Goal: Communication & Community: Connect with others

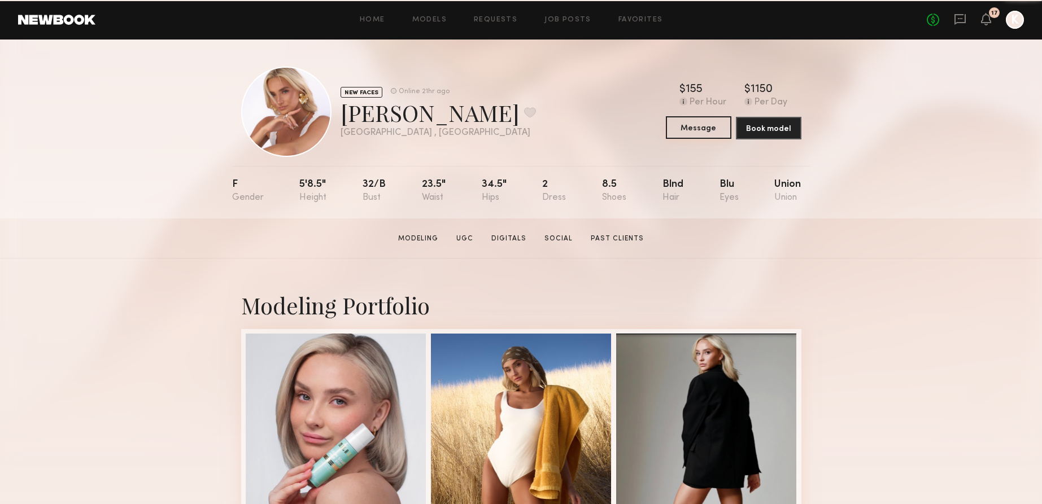
click at [694, 129] on button "Message" at bounding box center [699, 127] width 66 height 23
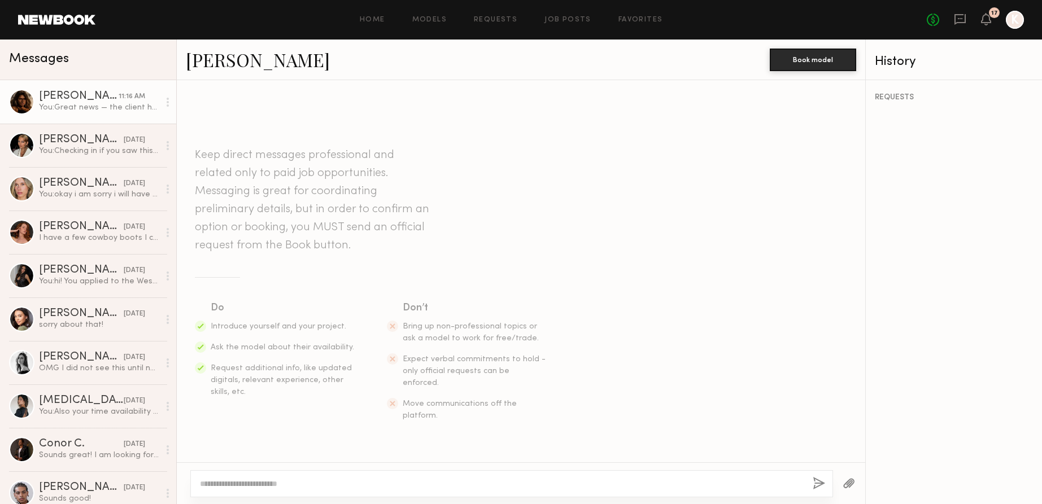
click at [101, 99] on div "[PERSON_NAME]" at bounding box center [79, 96] width 80 height 11
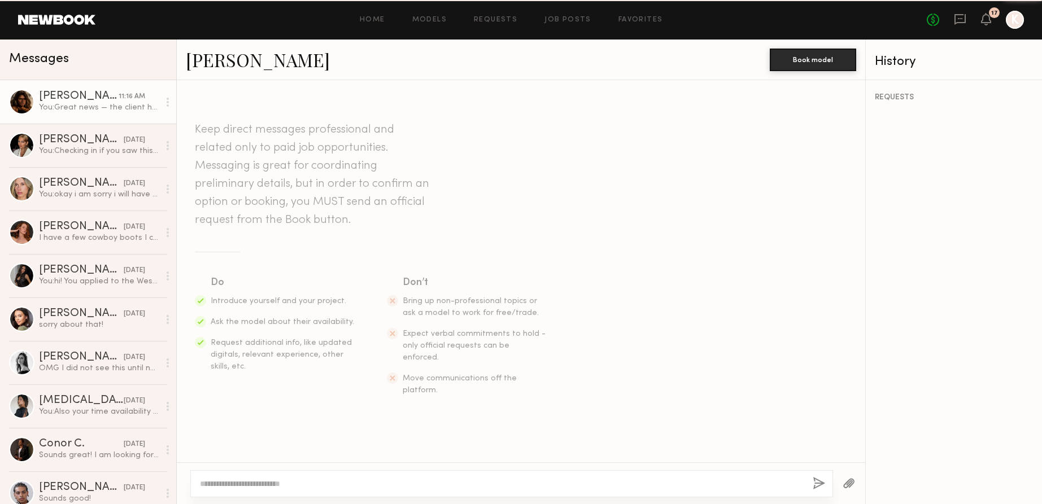
scroll to position [209, 0]
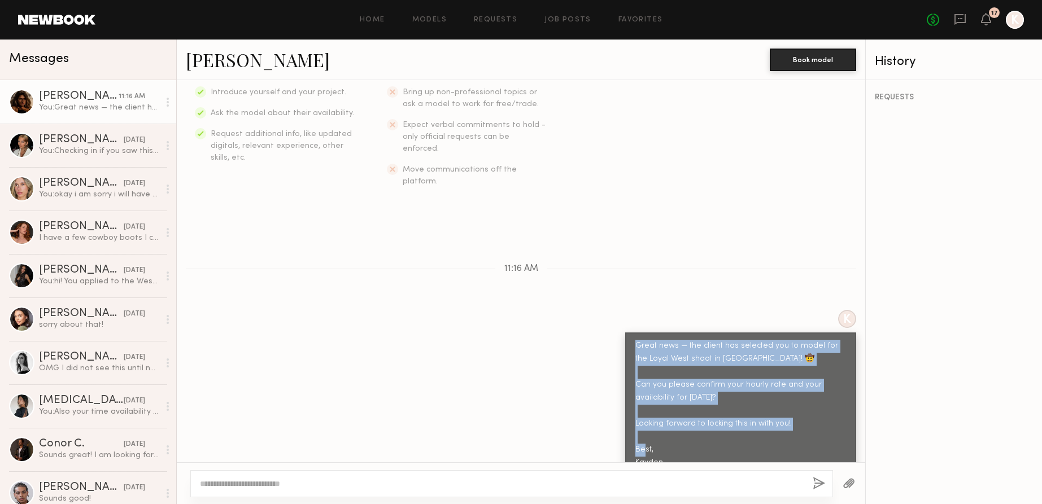
drag, startPoint x: 666, startPoint y: 438, endPoint x: 629, endPoint y: 316, distance: 127.0
click at [629, 333] on div "Great news — the client has selected you to model for the Loyal West shoot in […" at bounding box center [740, 405] width 231 height 144
copy div "Great news — the client has selected you to model for the Loyal West shoot in […"
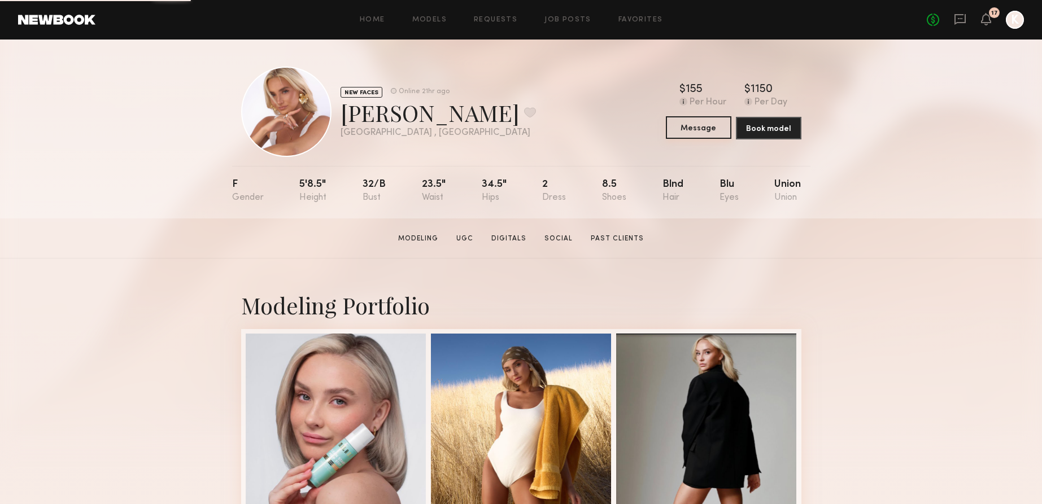
click at [681, 126] on button "Message" at bounding box center [699, 127] width 66 height 23
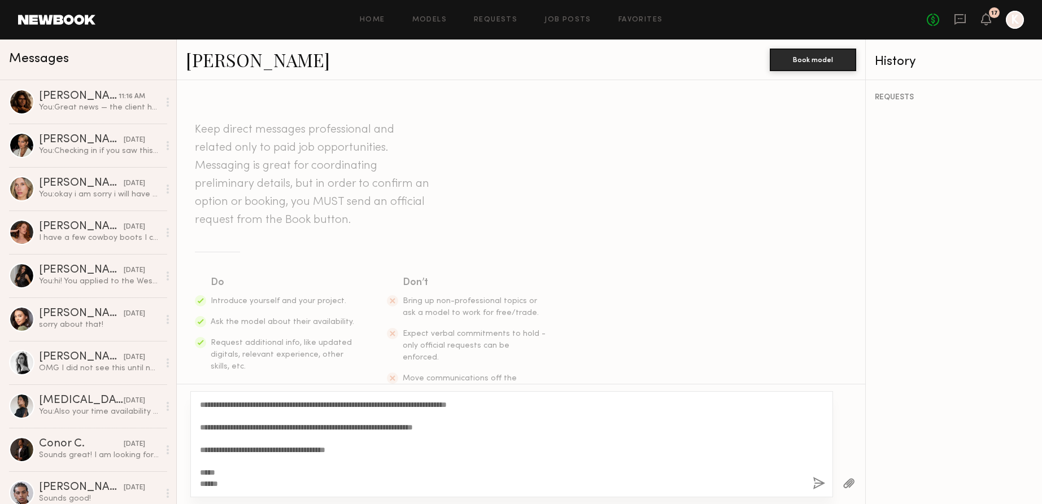
type textarea "**********"
click at [822, 486] on button "button" at bounding box center [819, 484] width 12 height 14
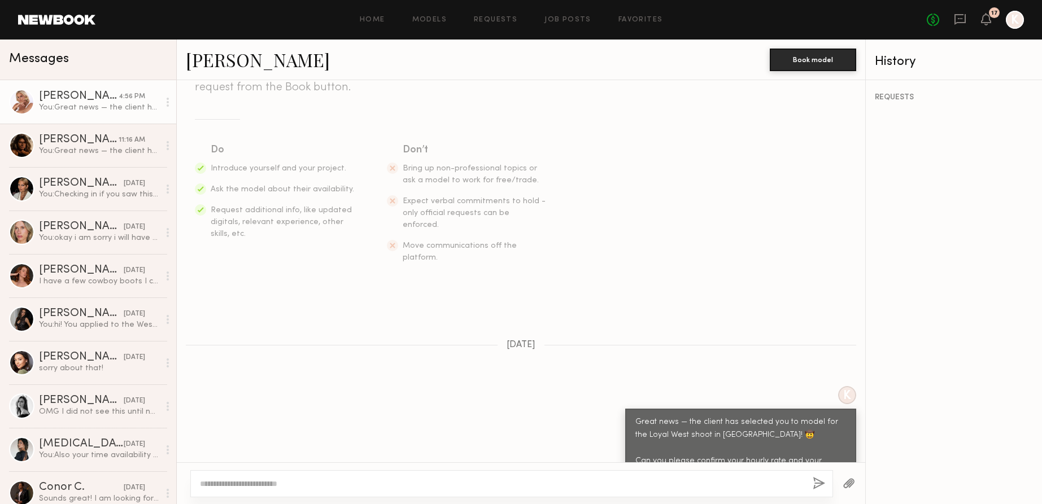
scroll to position [209, 0]
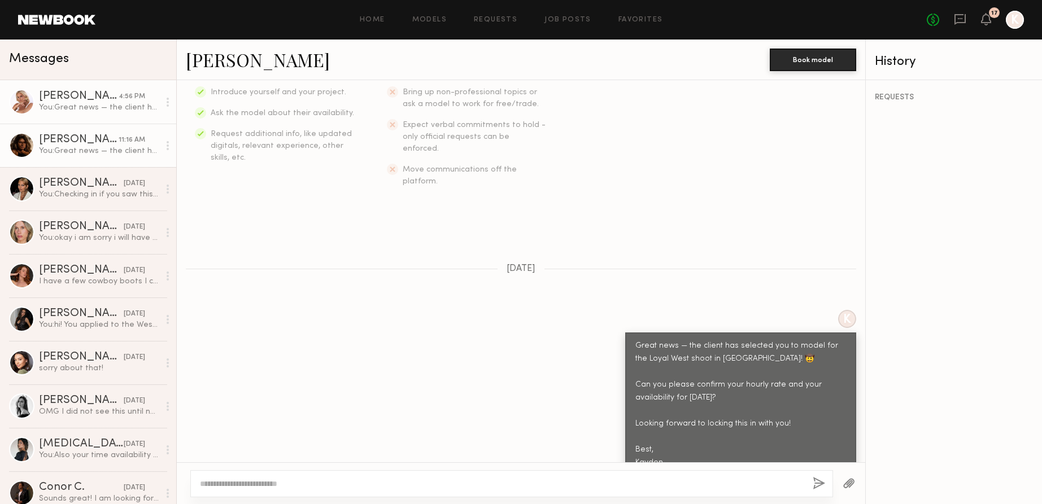
click at [66, 138] on div "[PERSON_NAME]" at bounding box center [79, 139] width 80 height 11
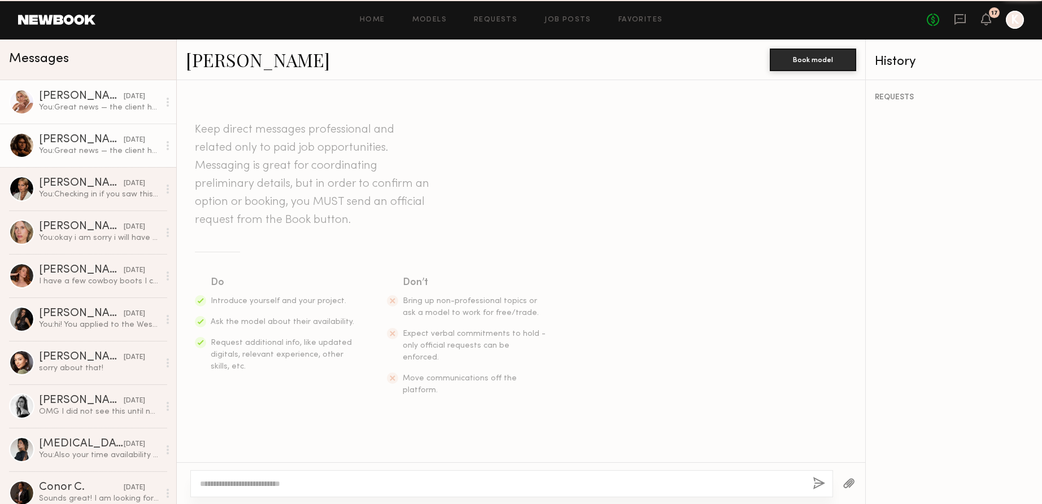
scroll to position [209, 0]
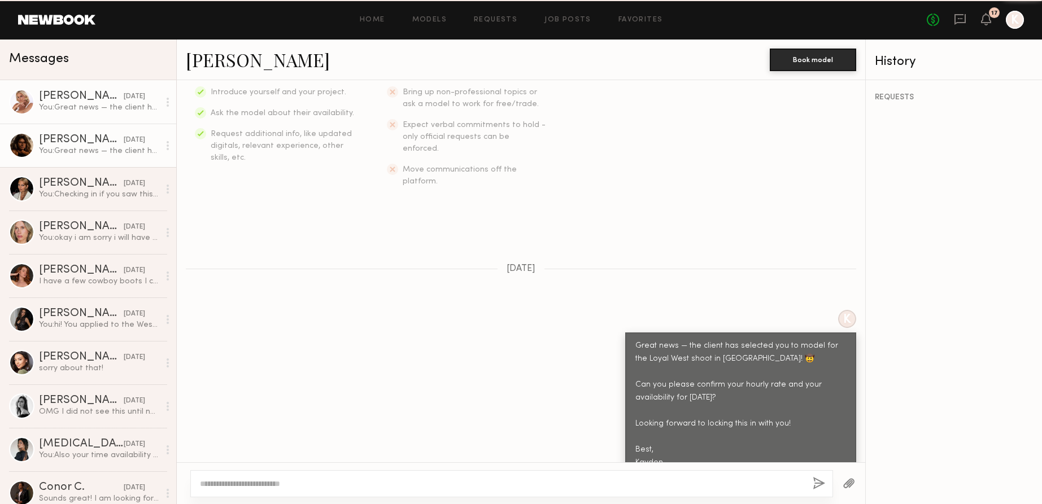
click at [84, 101] on div "[PERSON_NAME]" at bounding box center [81, 96] width 85 height 11
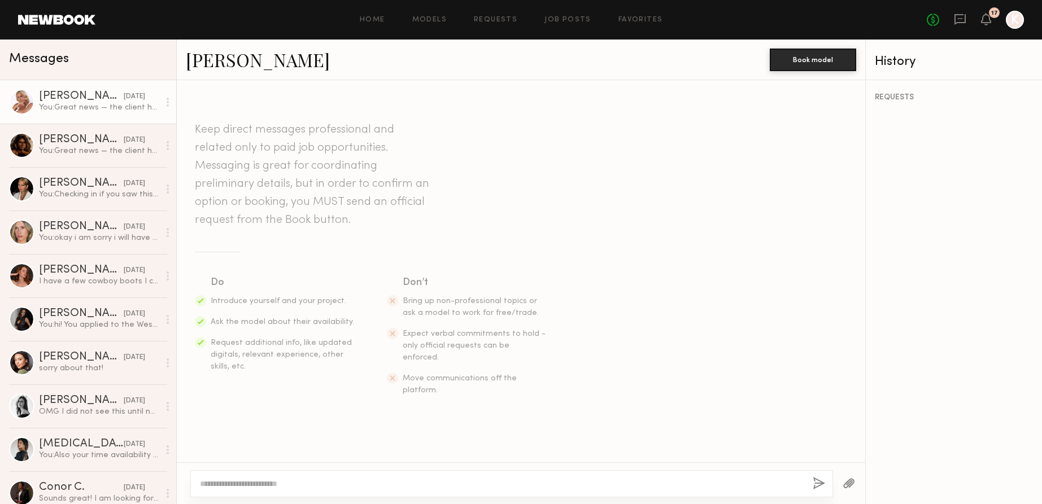
scroll to position [209, 0]
